Goal: Task Accomplishment & Management: Manage account settings

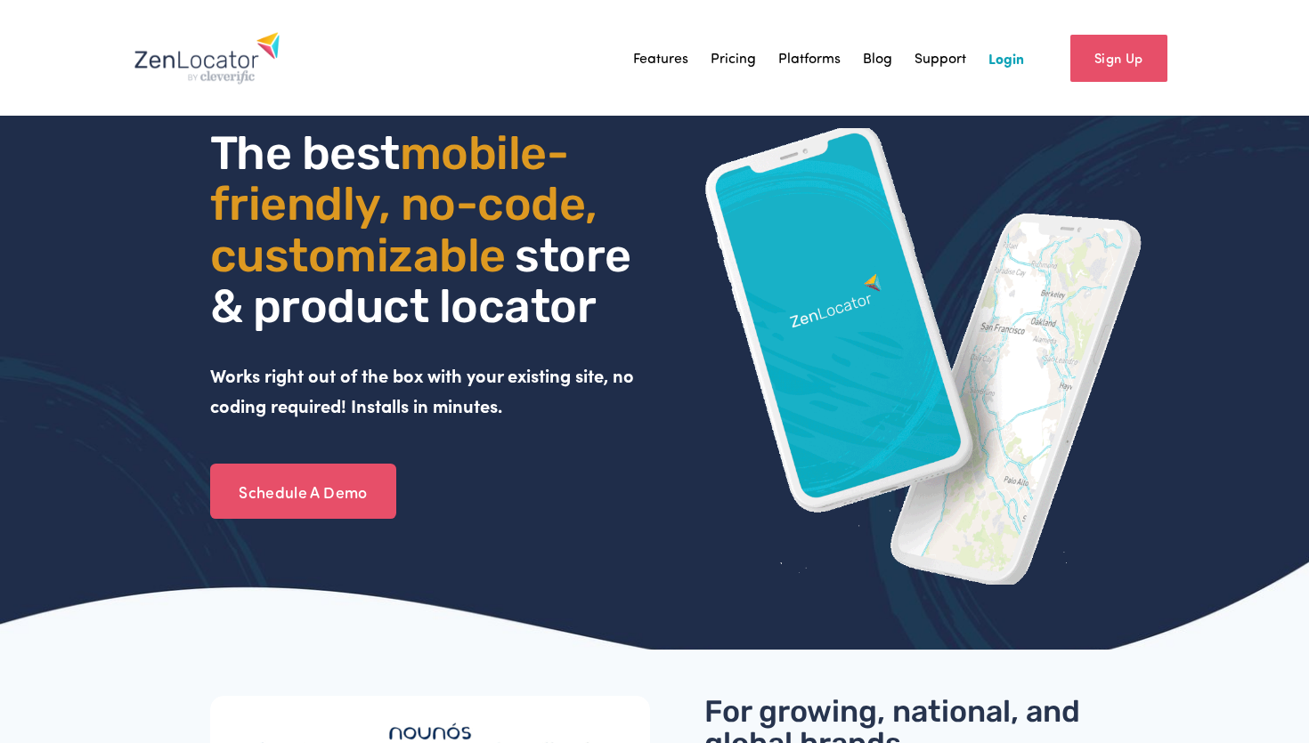
click at [1008, 67] on link "Login" at bounding box center [1006, 58] width 36 height 27
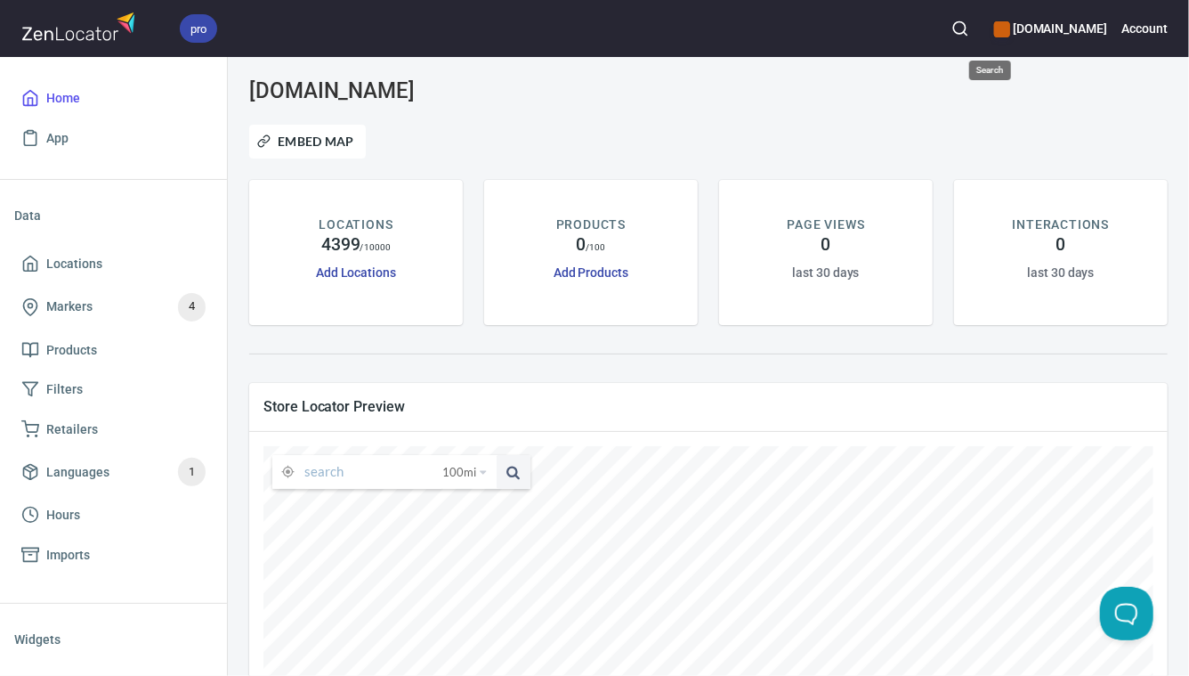
click at [969, 25] on icon "button" at bounding box center [961, 29] width 18 height 18
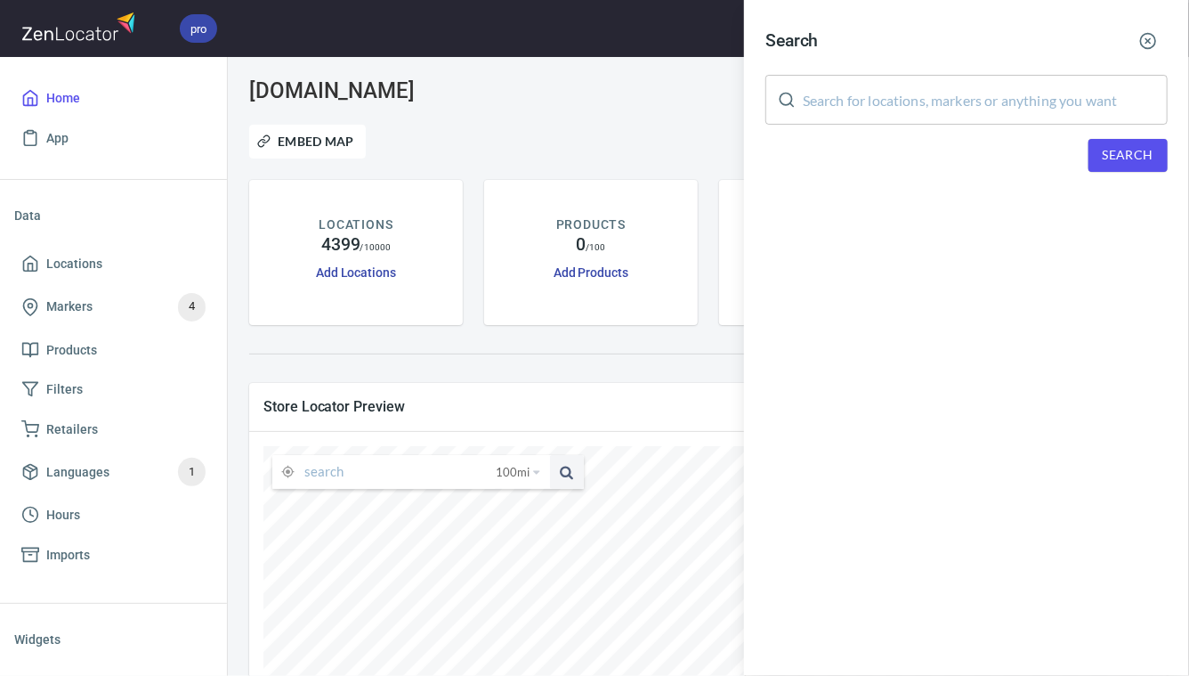
click at [870, 99] on input "text" at bounding box center [985, 100] width 365 height 50
click at [909, 87] on input "text" at bounding box center [985, 100] width 365 height 50
paste input "Who knows how to adjust an Advo"
type input "Who knows how to adjust an Advo"
paste input "[STREET_ADDRESS][PERSON_NAME][US_STATE]."
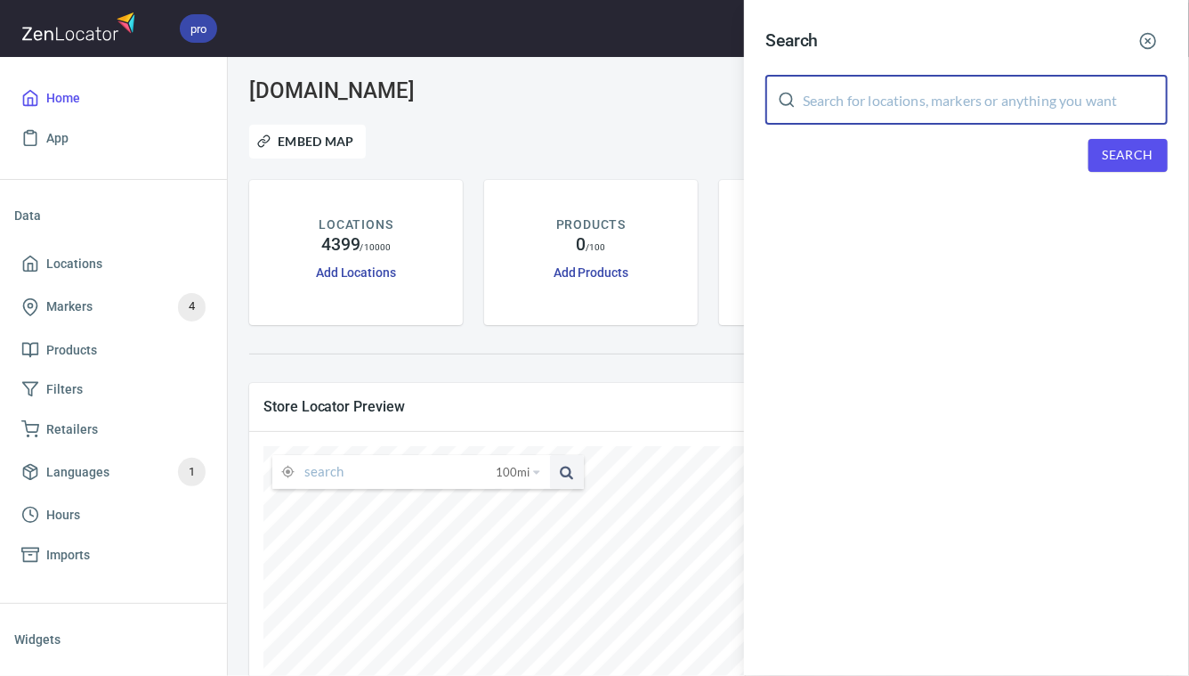
type input "2631 Greger St, Oakdale, California 95361."
type input "Kevin keller"
click at [1139, 156] on span "Search" at bounding box center [1128, 155] width 51 height 22
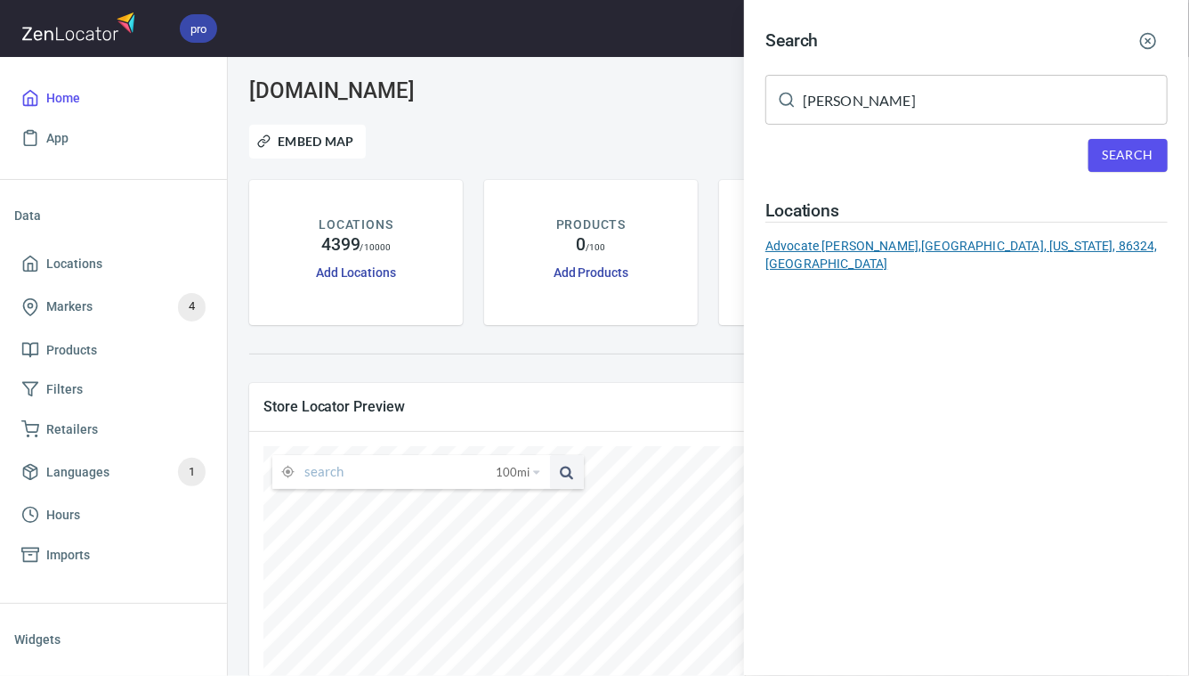
click at [950, 254] on div "Advocate Kevin Keller, Clarkdale, Arizona, 86324, US" at bounding box center [967, 255] width 402 height 36
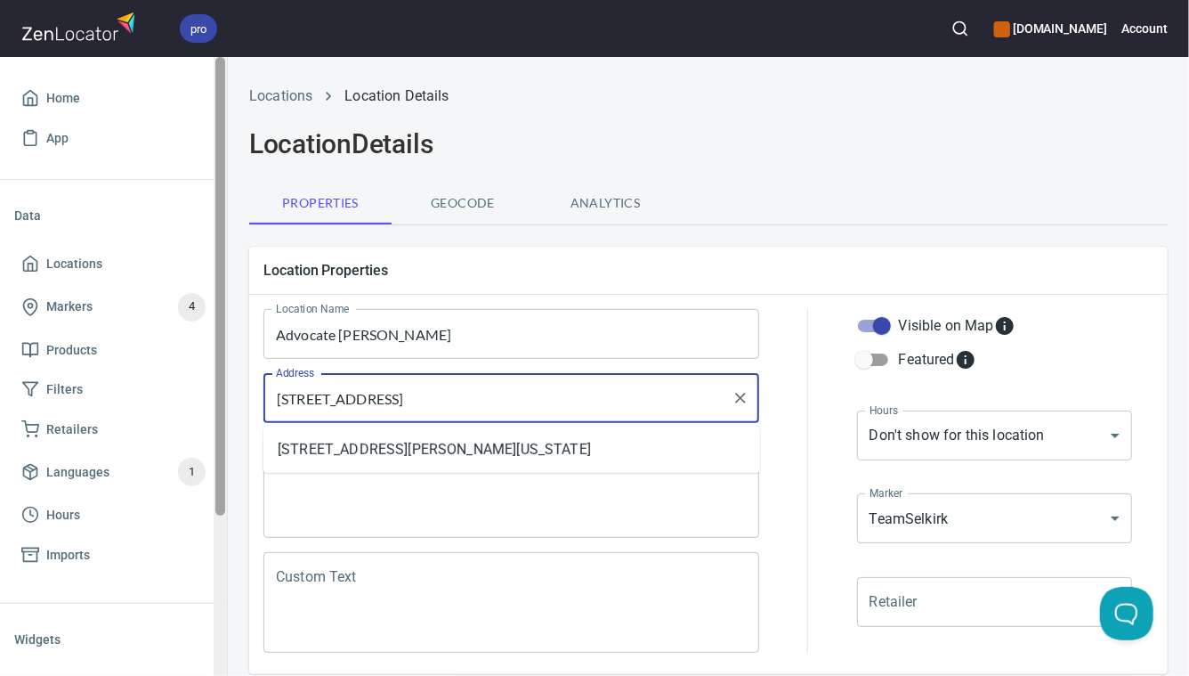
drag, startPoint x: 543, startPoint y: 393, endPoint x: 226, endPoint y: 385, distance: 317.0
click at [226, 385] on div "pro selkirk.com Account Home App Data Locations Markers 4 Products Filters Reta…" at bounding box center [594, 338] width 1189 height 676
paste input "2631 Greger St, Oakdale, California 95361."
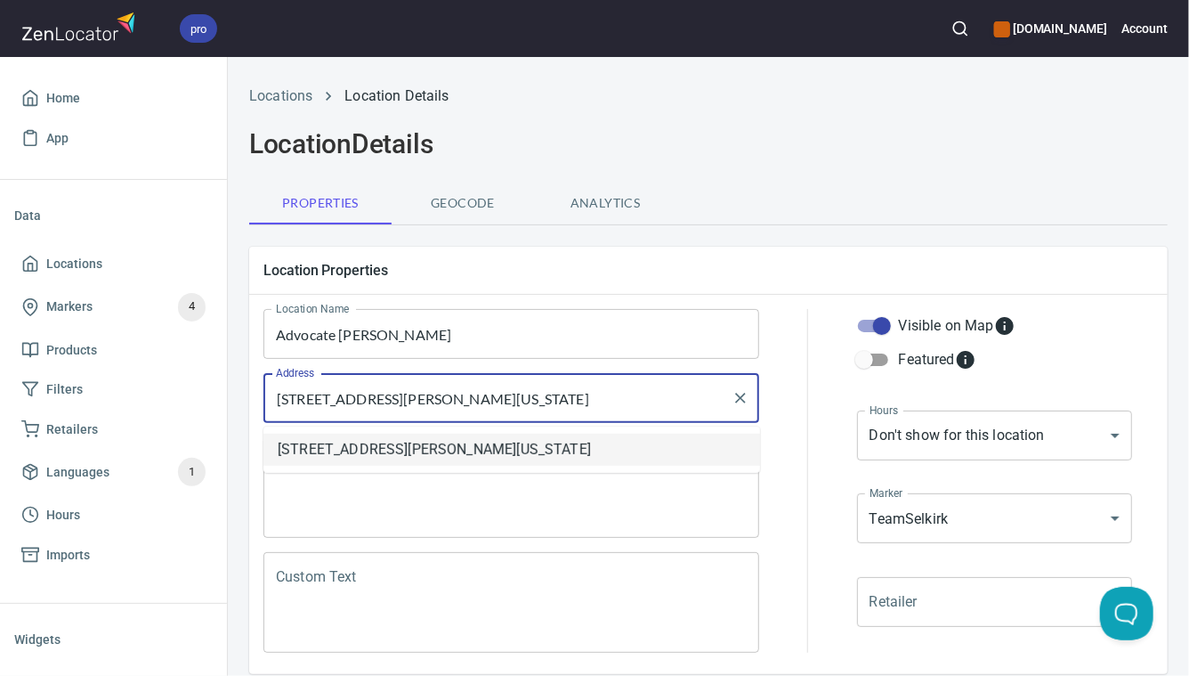
click at [427, 450] on li "2631 West Greger Street, Oakdale, California, United States" at bounding box center [511, 449] width 497 height 32
drag, startPoint x: 446, startPoint y: 396, endPoint x: 571, endPoint y: 399, distance: 124.6
click at [571, 399] on input "2631 West Greger Street, Oakdale, California, United States" at bounding box center [497, 398] width 453 height 34
click at [515, 466] on ul "2631 West Greger Street, Oakdale, California, United States" at bounding box center [511, 449] width 497 height 46
type input "2631 West Greger Street, Oakdale, California, United States"
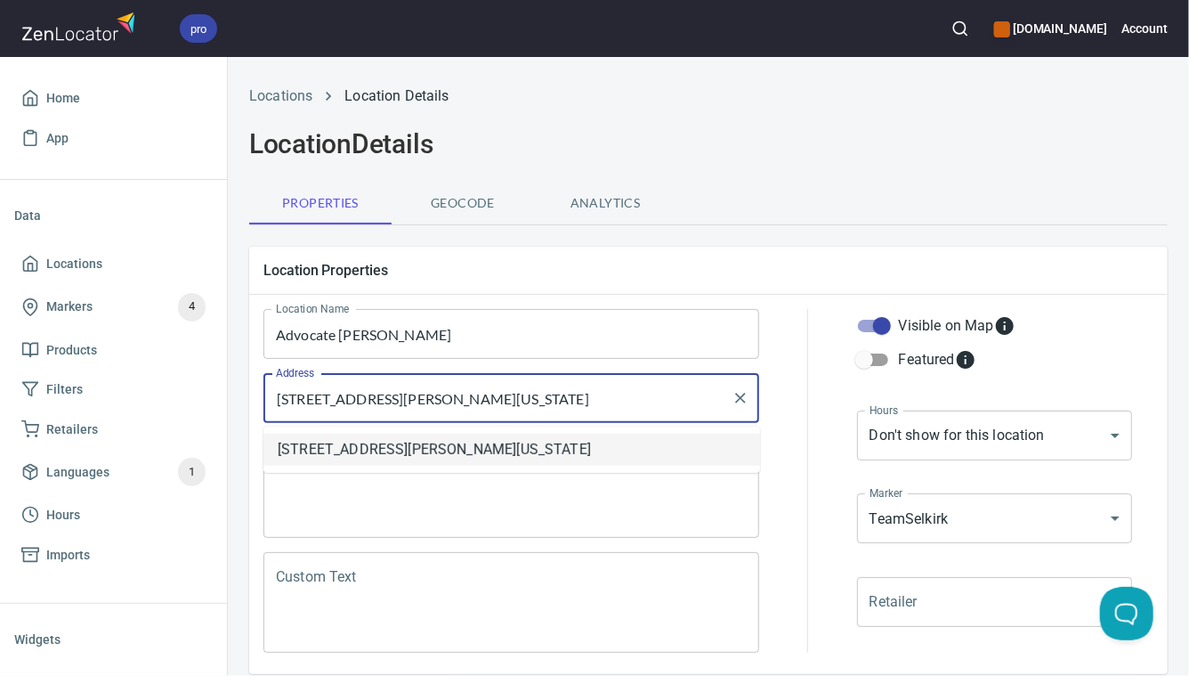
click at [506, 490] on textarea "Clarkdale, Arizona, 86324, US" at bounding box center [511, 488] width 471 height 68
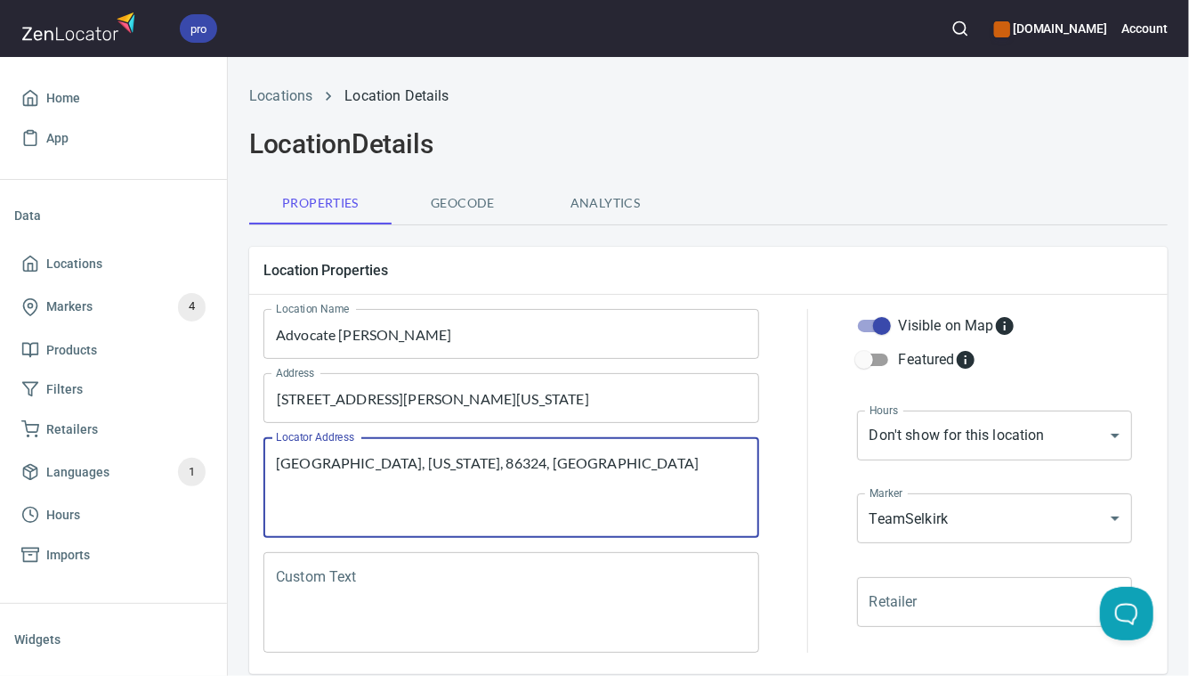
paste textarea "Oakdale, California,"
paste textarea "95361"
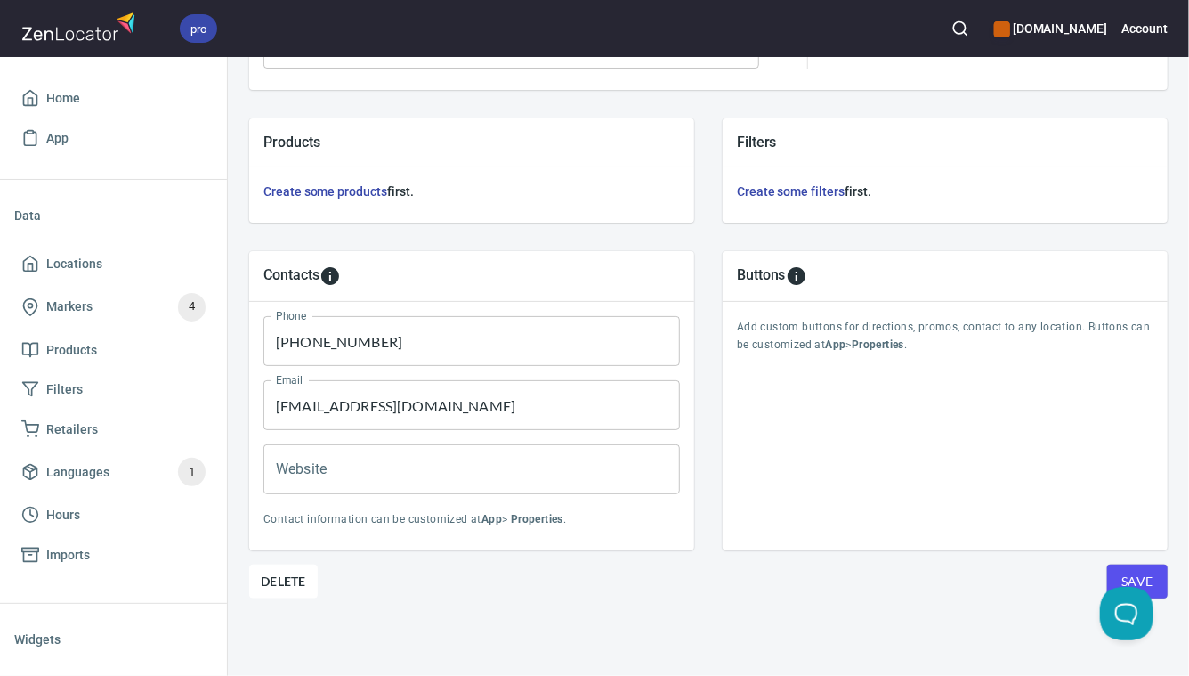
type textarea "Oakdale, California, 95361 US"
click at [1148, 572] on span "Save" at bounding box center [1138, 582] width 32 height 22
